Goal: Task Accomplishment & Management: Manage account settings

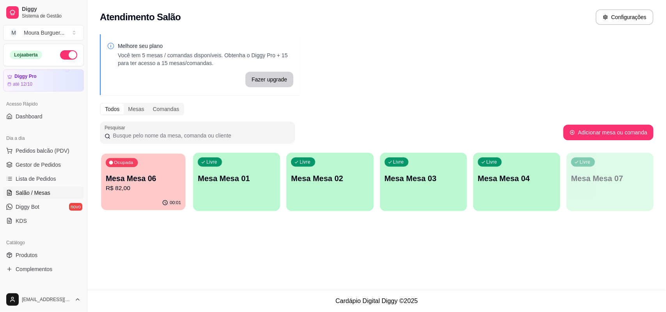
click at [151, 190] on p "R$ 82,00" at bounding box center [143, 188] width 75 height 9
click at [36, 167] on span "Gestor de Pedidos" at bounding box center [38, 165] width 45 height 8
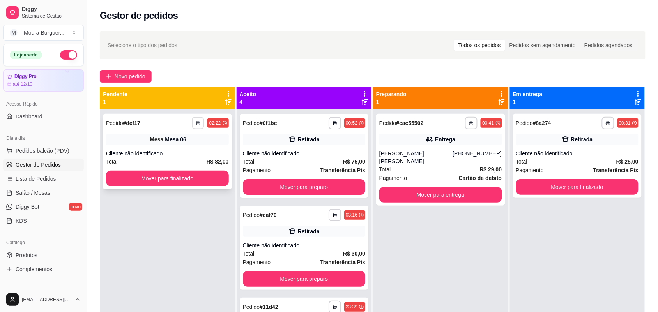
click at [198, 122] on icon "button" at bounding box center [198, 123] width 5 height 5
click at [168, 167] on button "MP 4200" at bounding box center [176, 166] width 55 height 12
click at [279, 183] on button "Mover para preparo" at bounding box center [304, 187] width 123 height 16
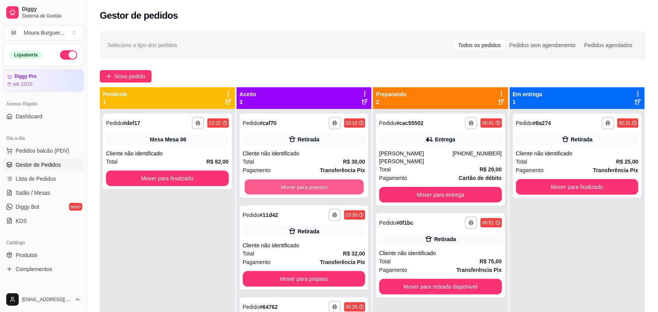
click at [279, 183] on button "Mover para preparo" at bounding box center [304, 187] width 119 height 15
click at [279, 183] on button "Mover para preparo" at bounding box center [304, 187] width 123 height 16
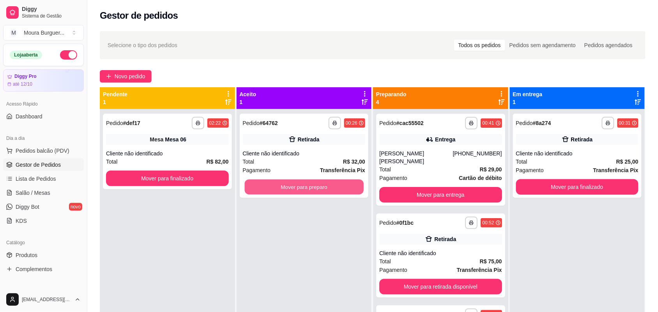
click at [279, 183] on button "Mover para preparo" at bounding box center [304, 187] width 119 height 15
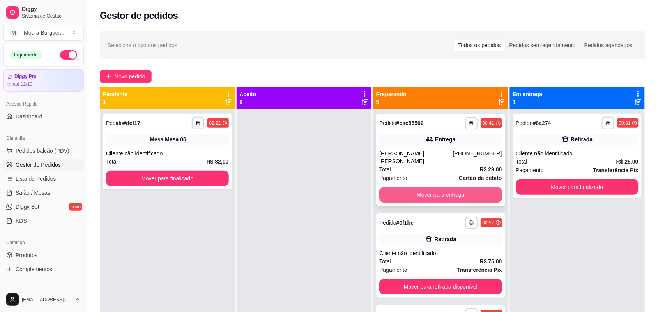
click at [441, 187] on button "Mover para entrega" at bounding box center [440, 195] width 123 height 16
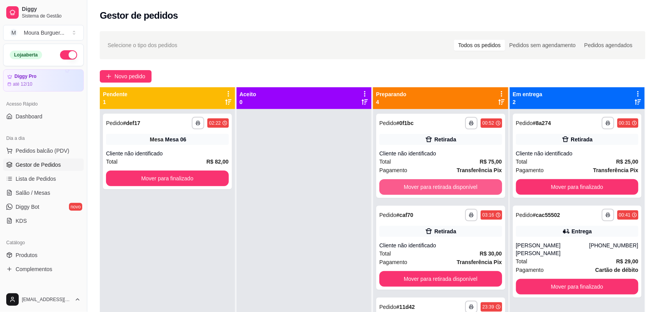
click at [441, 186] on button "Mover para retirada disponível" at bounding box center [440, 187] width 123 height 16
click at [441, 186] on button "Mover para retirada disponível" at bounding box center [440, 187] width 119 height 15
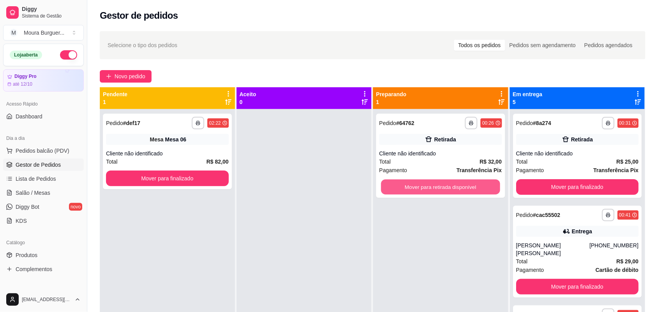
click at [441, 186] on button "Mover para retirada disponível" at bounding box center [440, 187] width 119 height 15
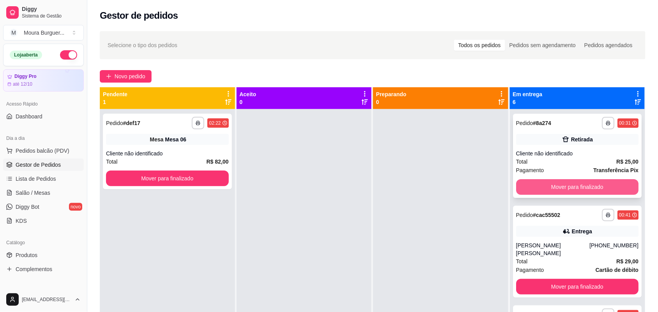
click at [539, 186] on button "Mover para finalizado" at bounding box center [577, 187] width 123 height 16
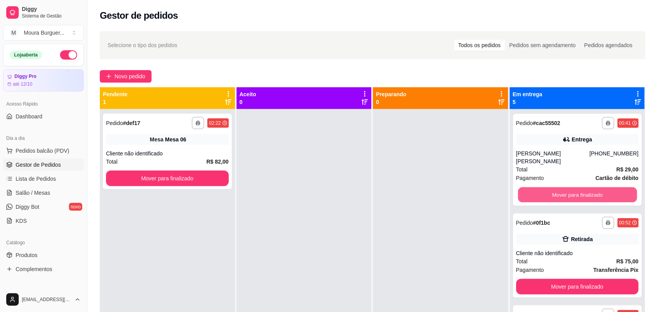
click at [539, 188] on button "Mover para finalizado" at bounding box center [577, 195] width 119 height 15
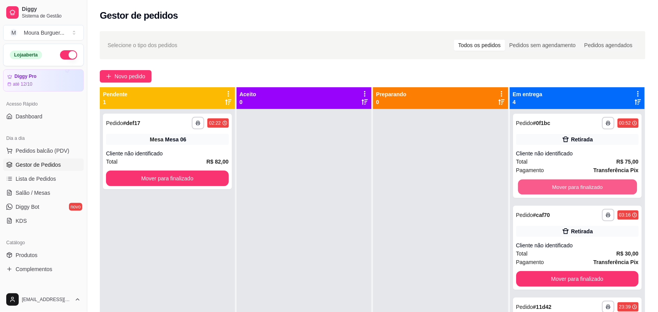
click at [539, 186] on button "Mover para finalizado" at bounding box center [577, 187] width 119 height 15
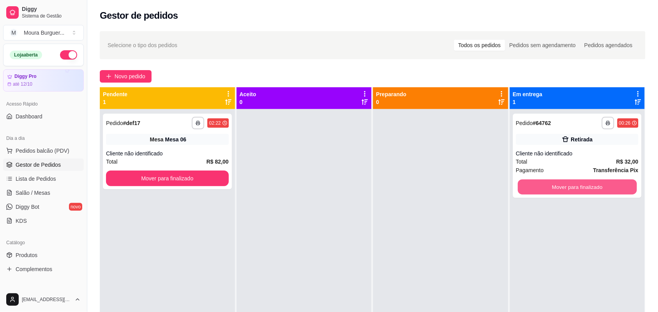
click at [539, 186] on button "Mover para finalizado" at bounding box center [577, 187] width 119 height 15
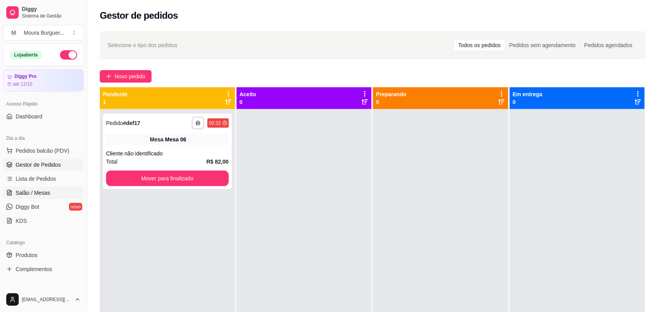
click at [36, 191] on span "Salão / Mesas" at bounding box center [33, 193] width 35 height 8
